Goal: Download file/media

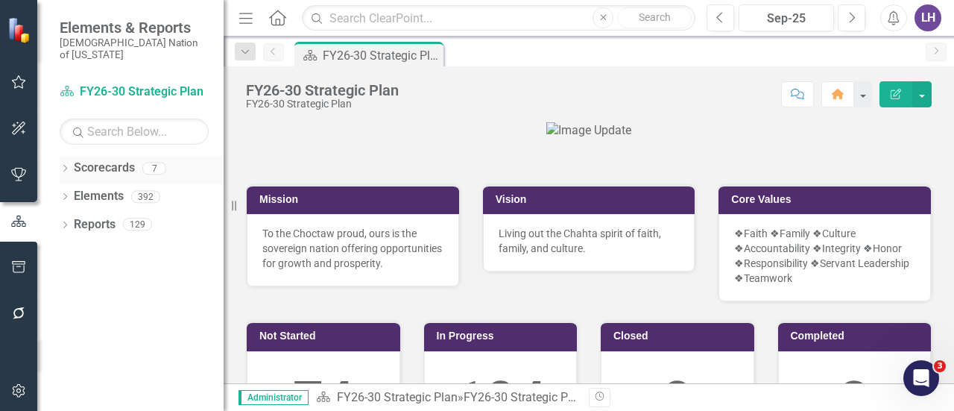
click at [67, 165] on icon "Dropdown" at bounding box center [65, 169] width 10 height 8
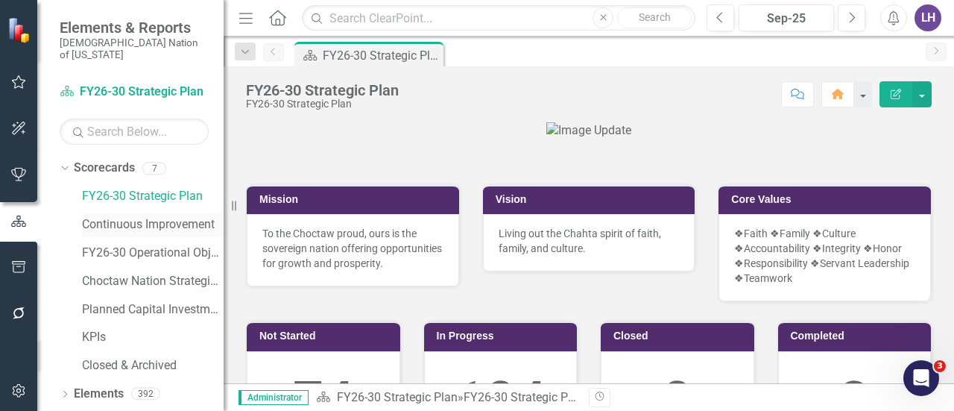
click at [136, 216] on link "Continuous Improvement" at bounding box center [153, 224] width 142 height 17
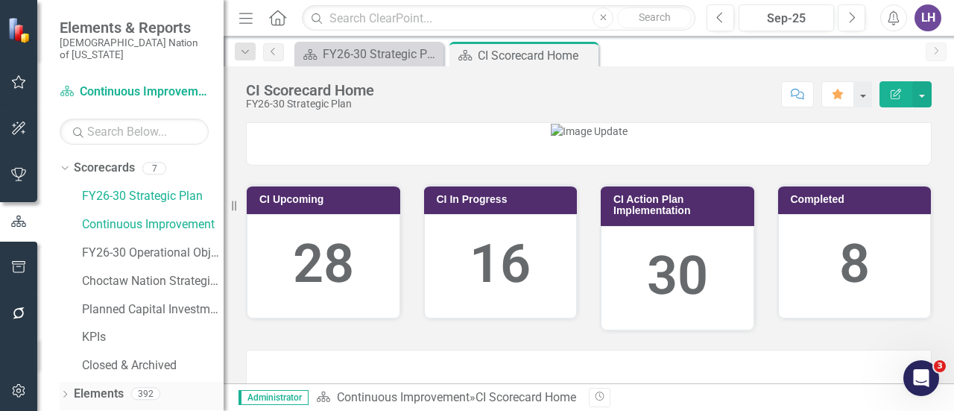
click at [88, 385] on link "Elements" at bounding box center [99, 393] width 50 height 17
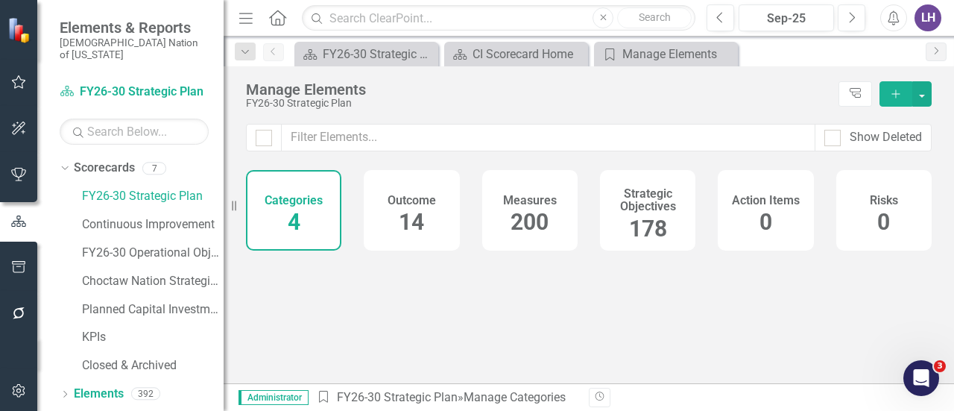
click at [655, 218] on span "178" at bounding box center [648, 228] width 38 height 26
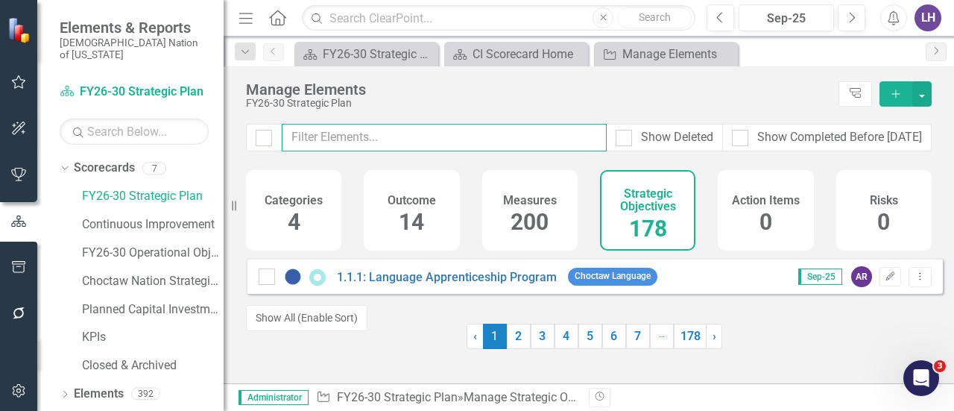
click at [450, 137] on input "text" at bounding box center [444, 138] width 325 height 28
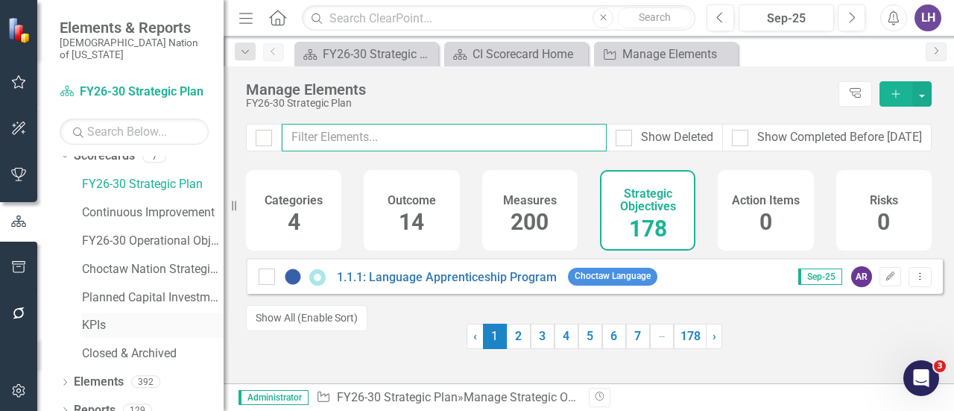
scroll to position [14, 0]
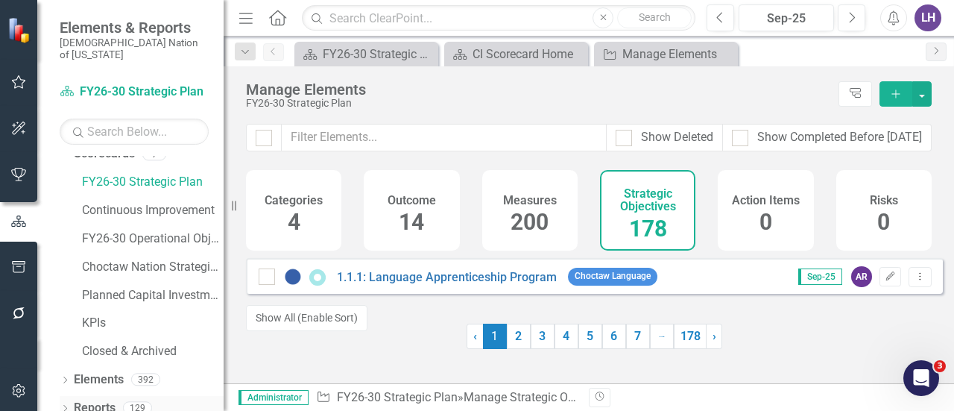
click at [98, 399] on link "Reports" at bounding box center [95, 407] width 42 height 17
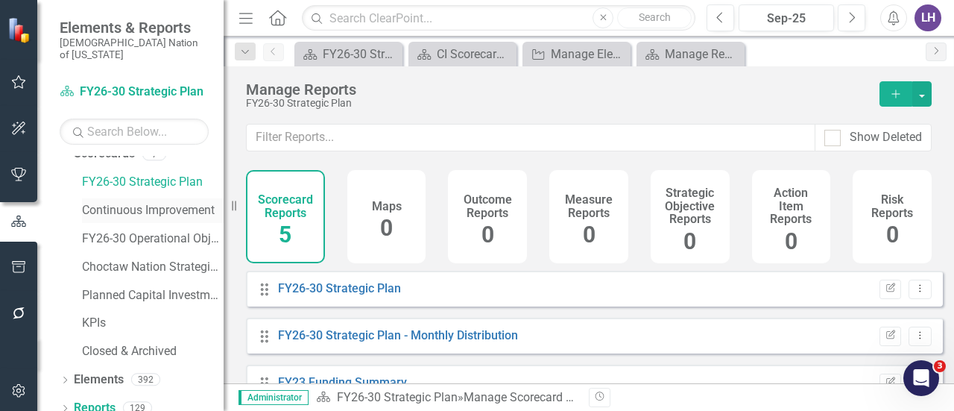
click at [130, 202] on link "Continuous Improvement" at bounding box center [153, 210] width 142 height 17
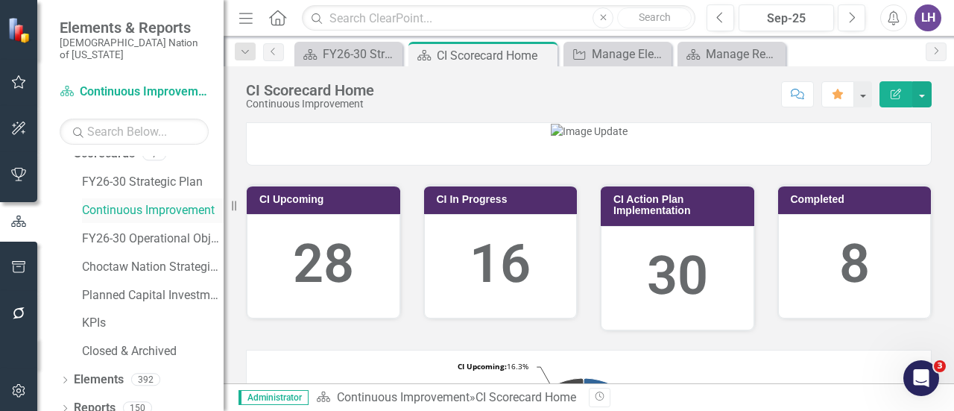
click at [137, 202] on link "Continuous Improvement" at bounding box center [153, 210] width 142 height 17
click at [99, 399] on link "Reports" at bounding box center [95, 407] width 42 height 17
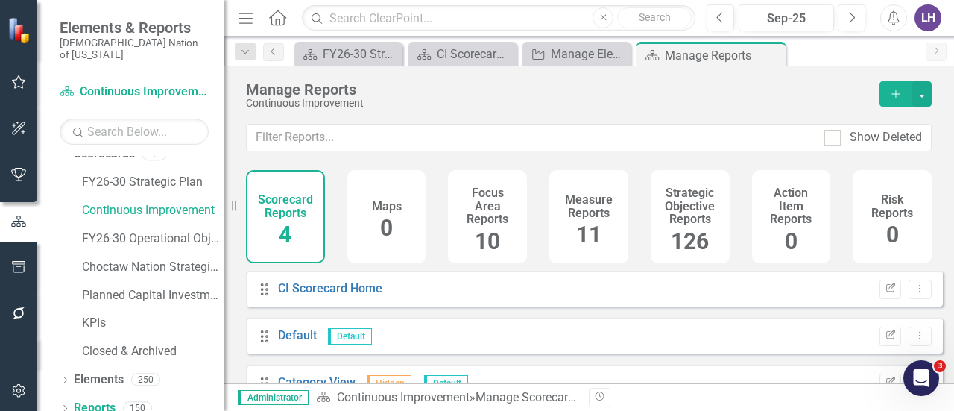
click at [688, 211] on h4 "Strategic Objective Reports" at bounding box center [689, 205] width 61 height 39
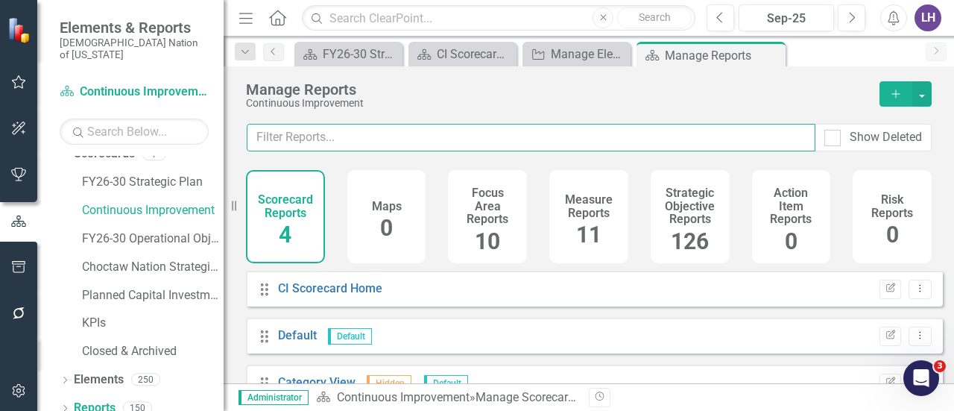
click at [565, 133] on input "text" at bounding box center [531, 138] width 568 height 28
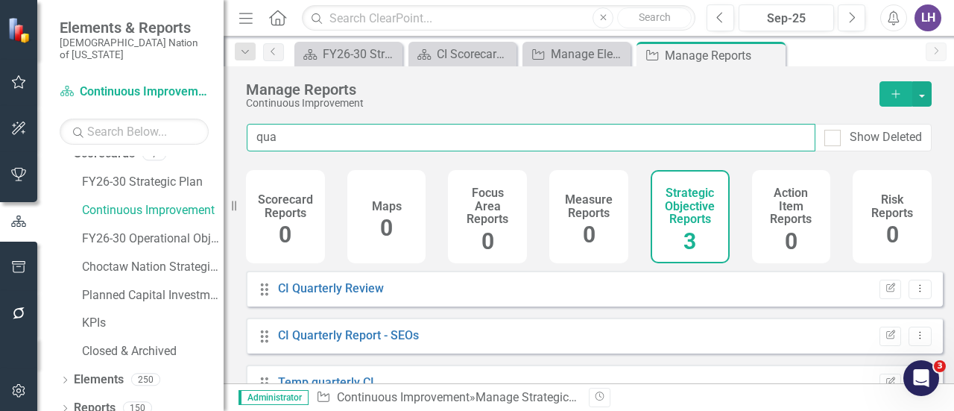
type input "quar"
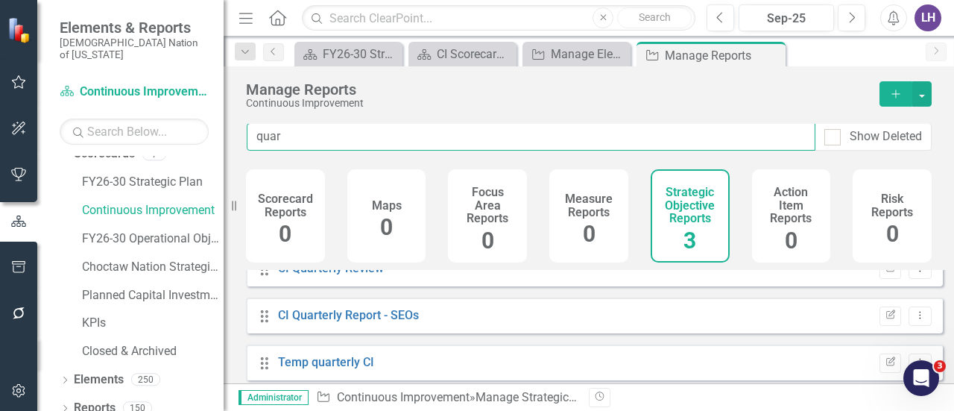
scroll to position [25, 0]
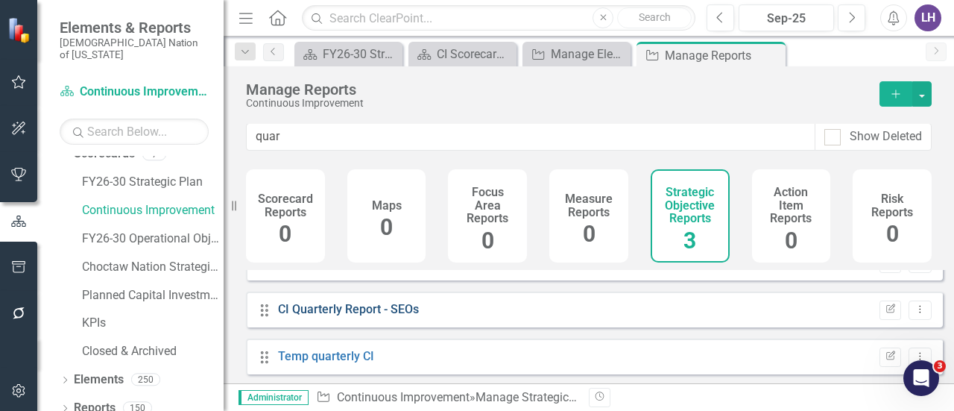
click at [329, 312] on link "CI Quarterly Report - SEOs" at bounding box center [348, 309] width 141 height 14
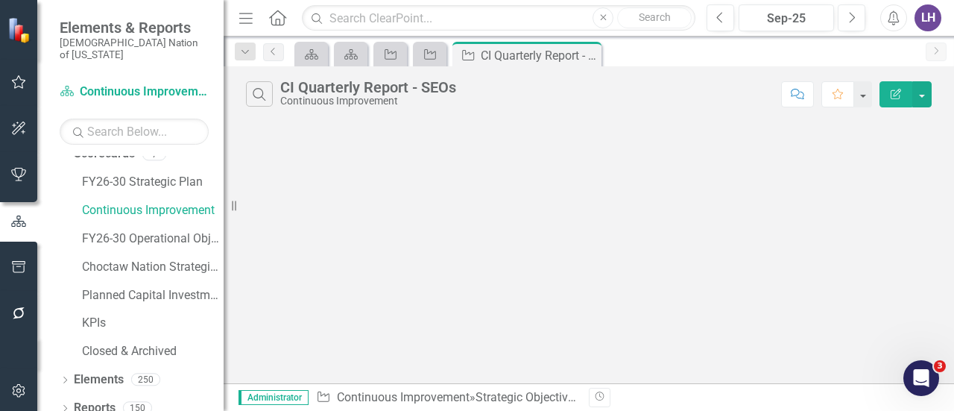
click at [247, 16] on icon "Menu" at bounding box center [245, 18] width 19 height 16
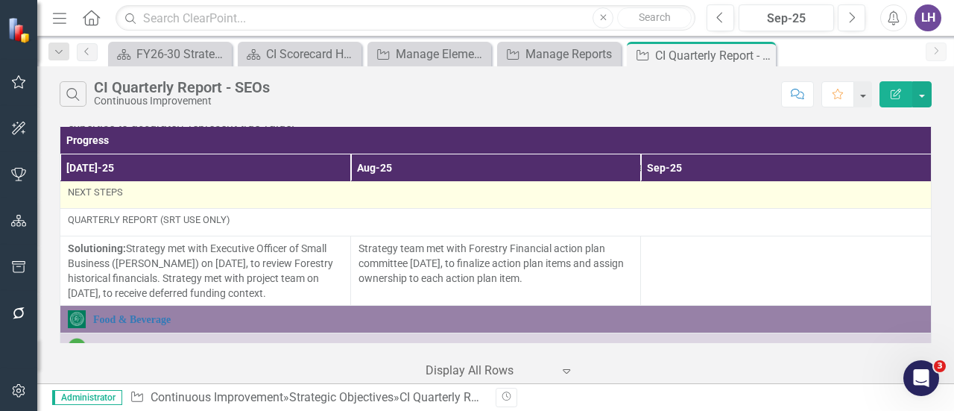
scroll to position [298, 0]
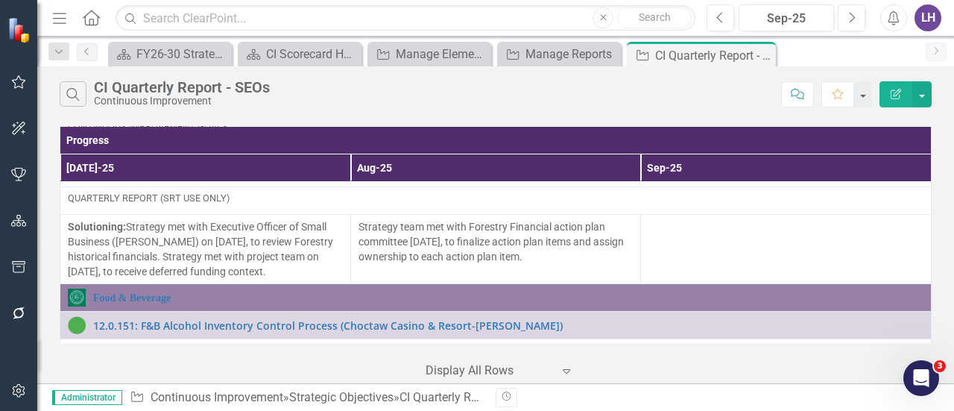
click at [729, 1] on div "Menu Home Search Close Search Previous Sep-25 Next Alerts LH User Edit Profile …" at bounding box center [495, 18] width 916 height 37
click at [727, 17] on button "Previous" at bounding box center [720, 17] width 28 height 27
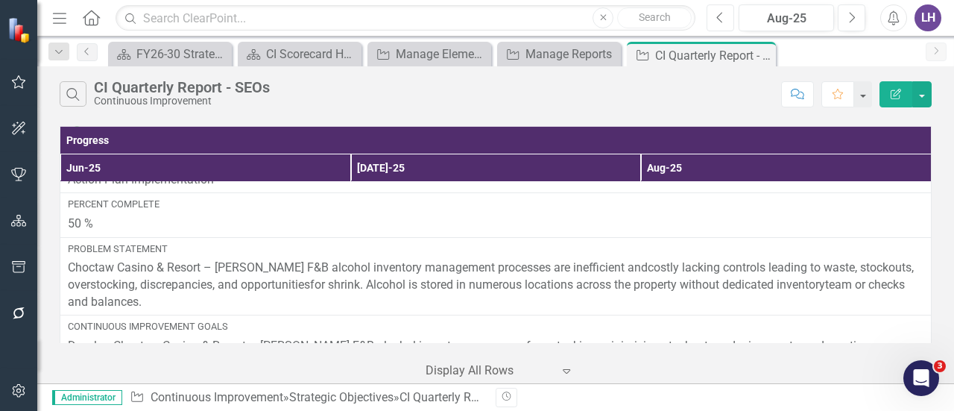
scroll to position [596, 0]
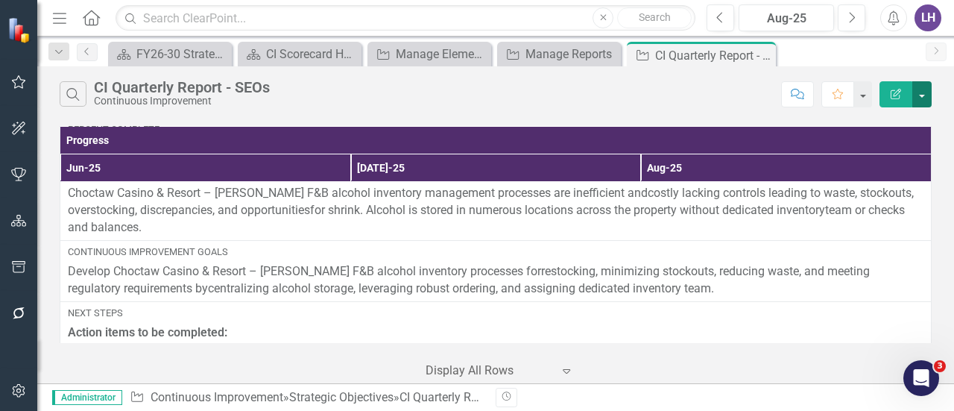
click at [921, 101] on button "button" at bounding box center [921, 94] width 19 height 26
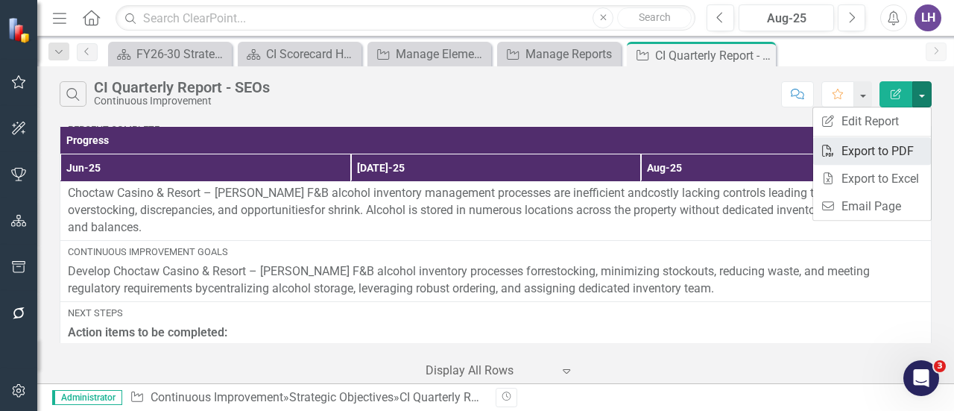
click at [919, 145] on link "PDF Export to PDF" at bounding box center [872, 151] width 118 height 28
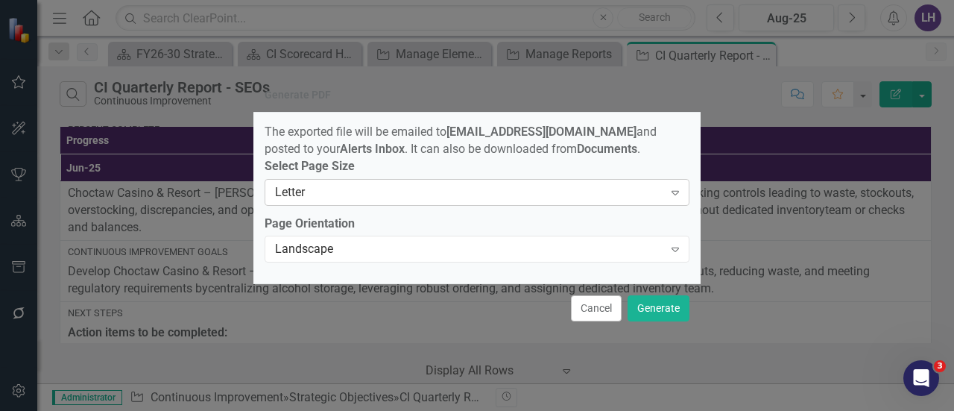
click at [370, 191] on div "Letter" at bounding box center [469, 191] width 388 height 17
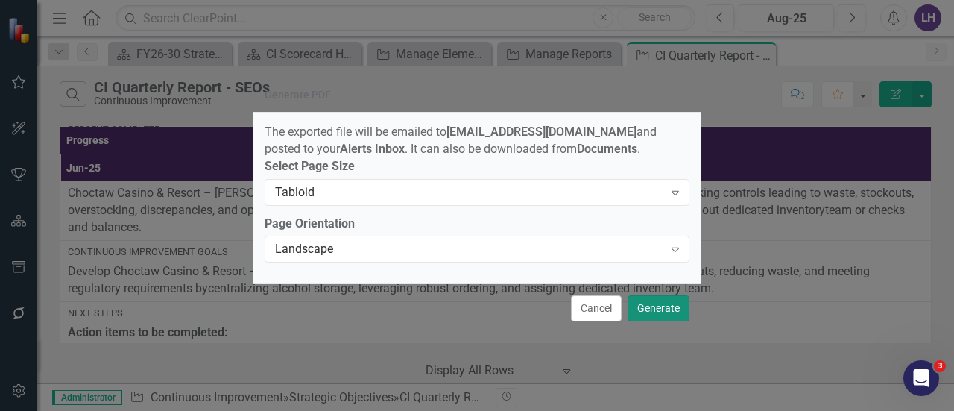
drag, startPoint x: 668, startPoint y: 311, endPoint x: 653, endPoint y: 311, distance: 14.9
click at [653, 311] on button "Generate" at bounding box center [658, 308] width 62 height 26
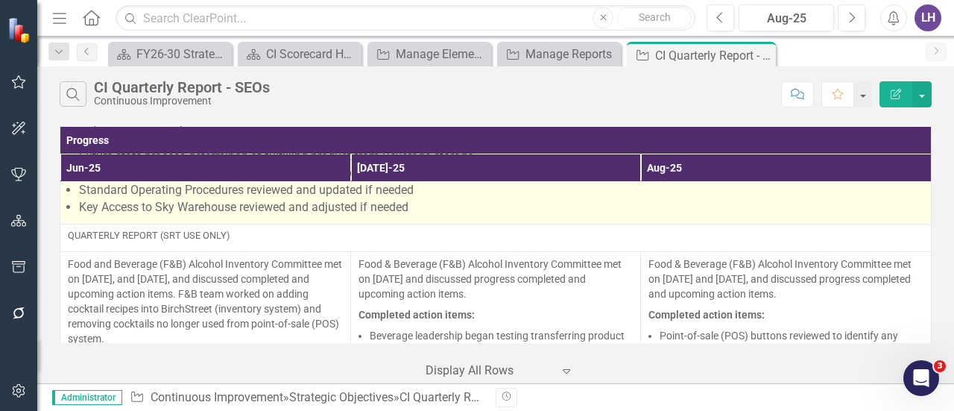
scroll to position [969, 0]
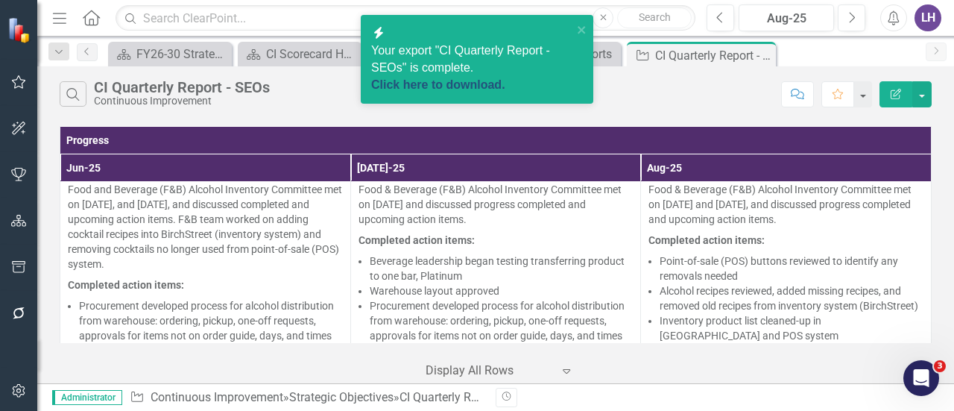
click at [475, 78] on link "Click here to download." at bounding box center [438, 84] width 134 height 13
